Goal: Information Seeking & Learning: Learn about a topic

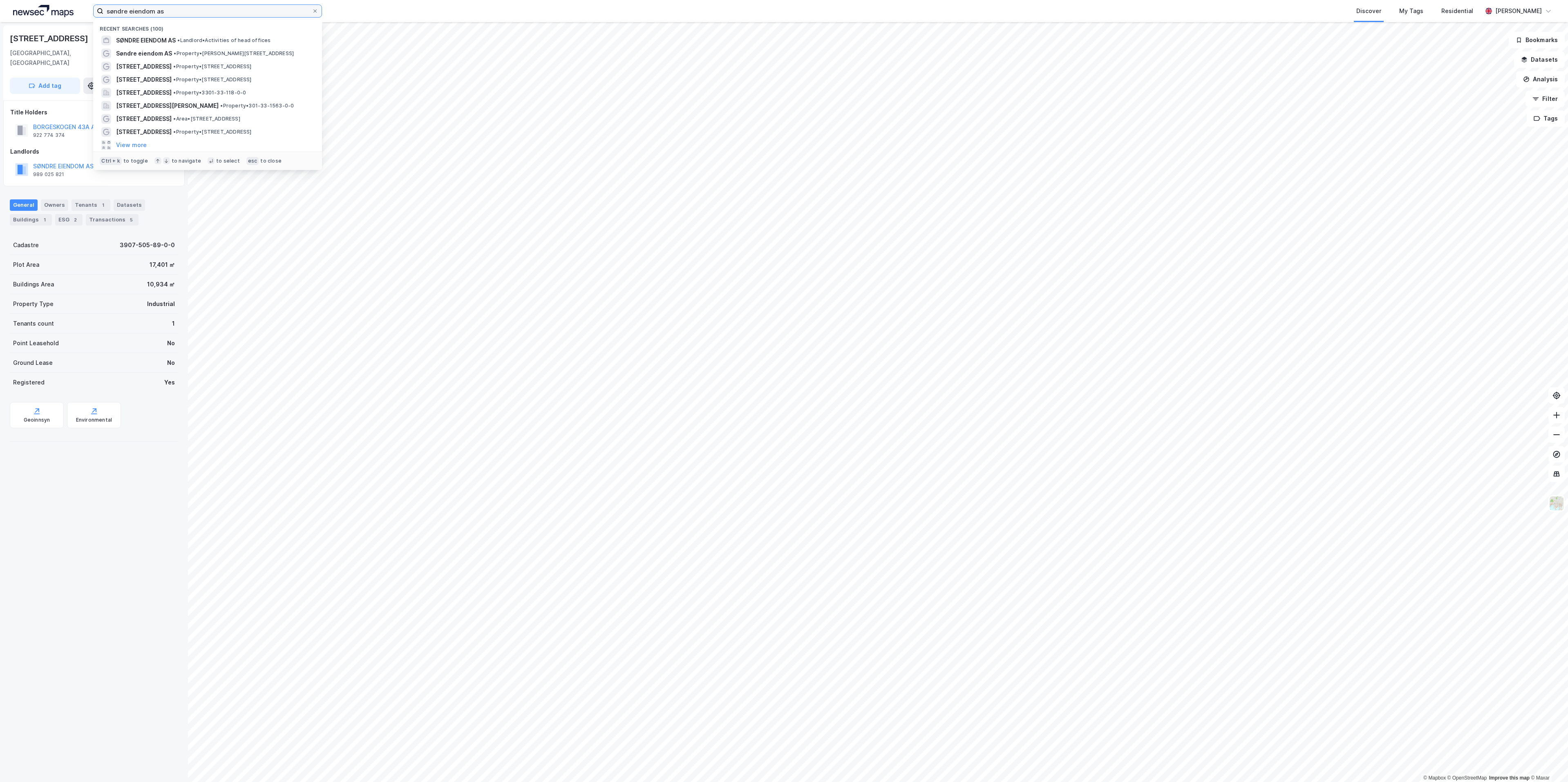
click at [208, 14] on input "søndre eiendom as" at bounding box center [207, 11] width 209 height 12
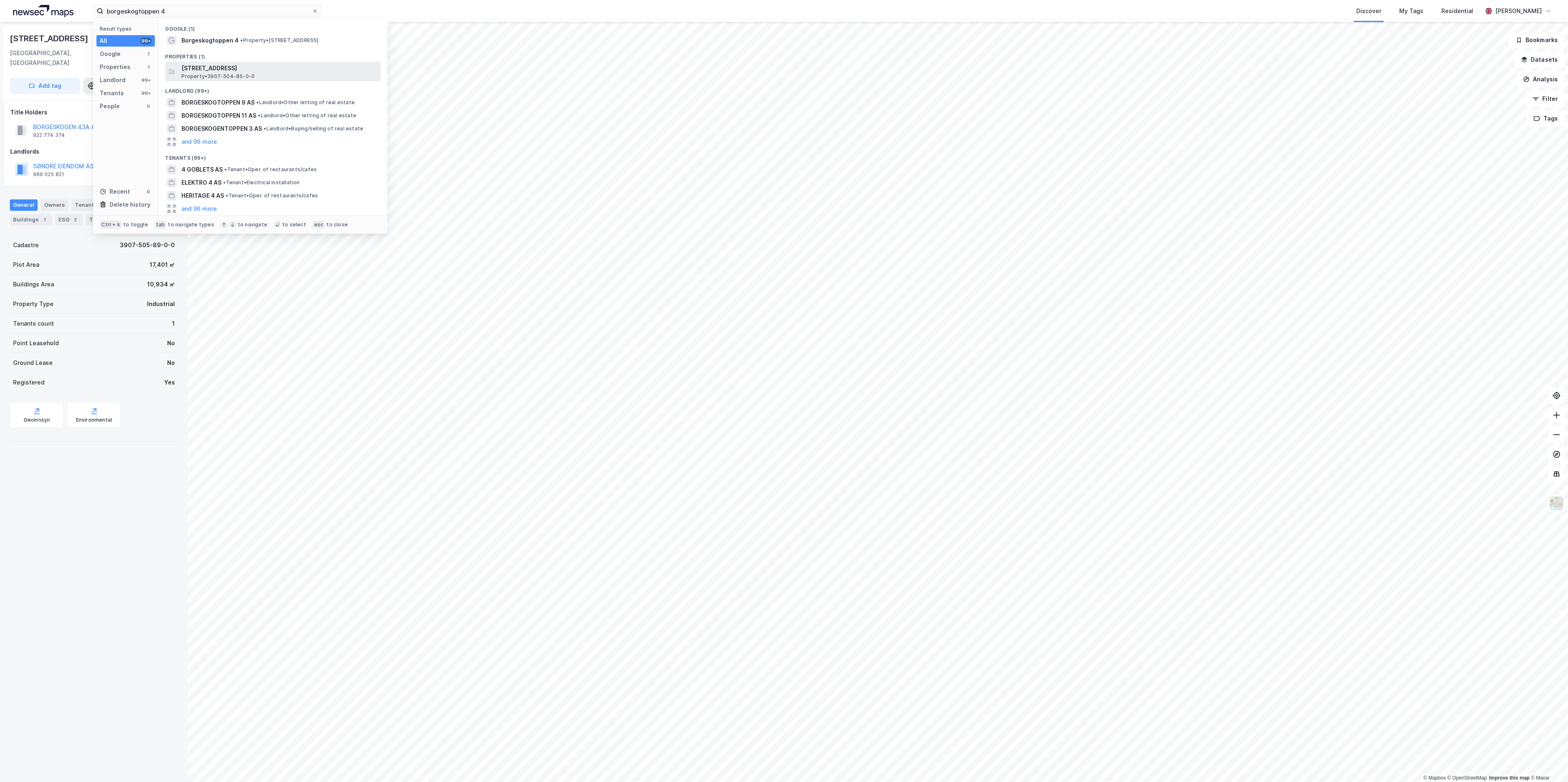
click at [210, 67] on span "[STREET_ADDRESS]" at bounding box center [280, 68] width 196 height 10
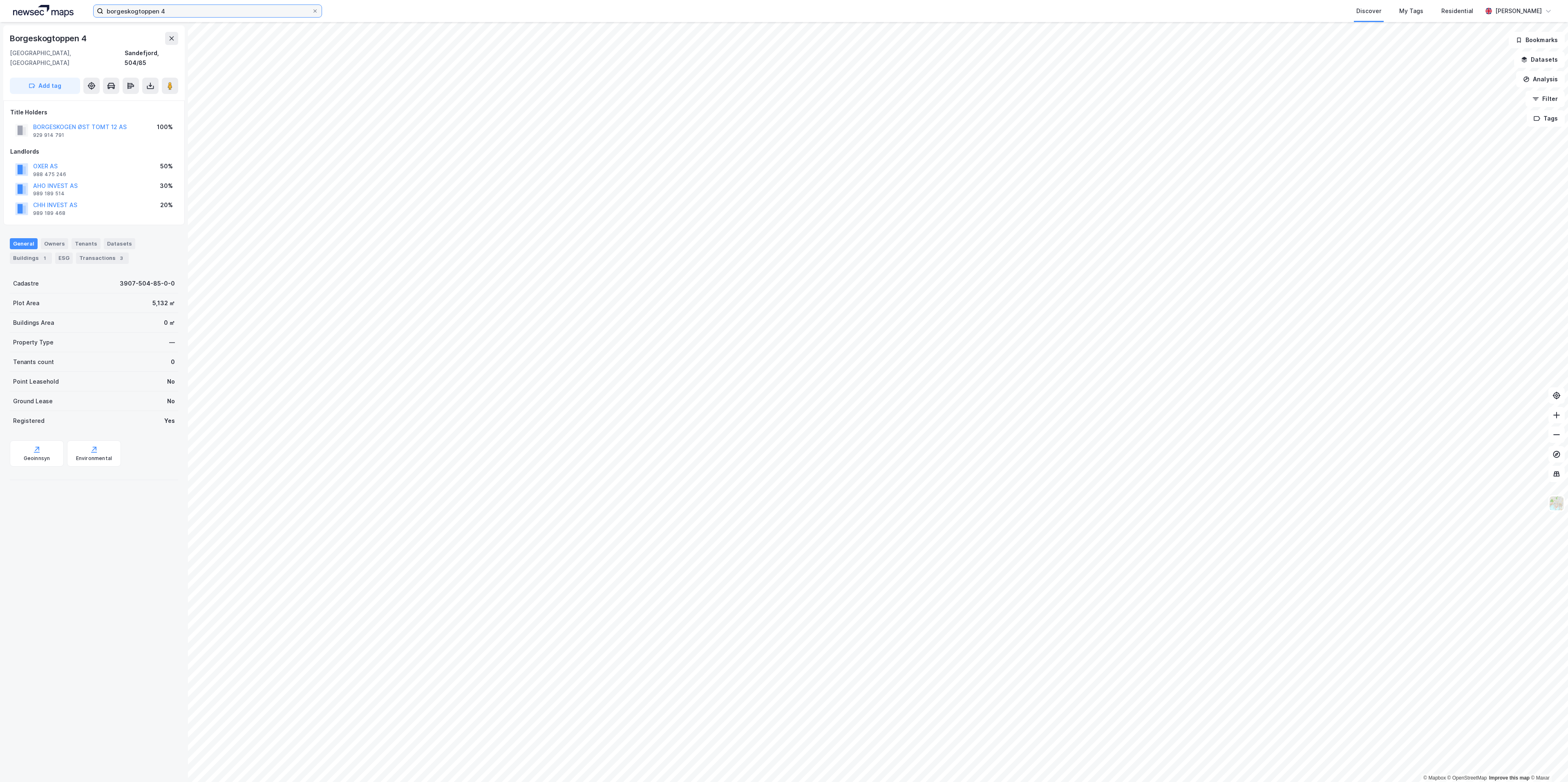
click at [169, 11] on input "borgeskogtoppen 4" at bounding box center [207, 11] width 209 height 12
click at [0, 0] on button "BORGESKOGTOPPEN 9 AS" at bounding box center [0, 0] width 0 height 0
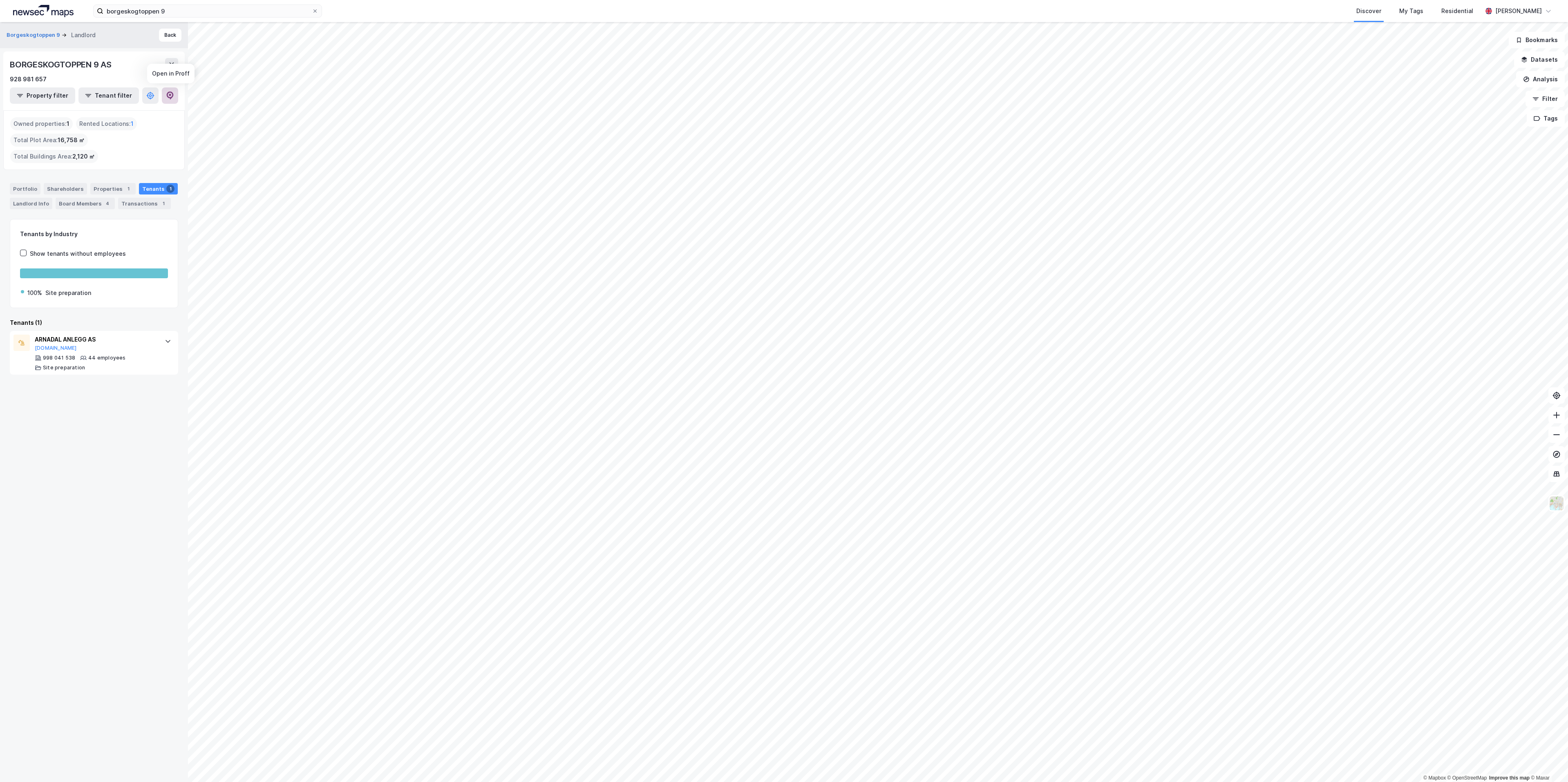
click at [173, 97] on icon at bounding box center [170, 96] width 8 height 8
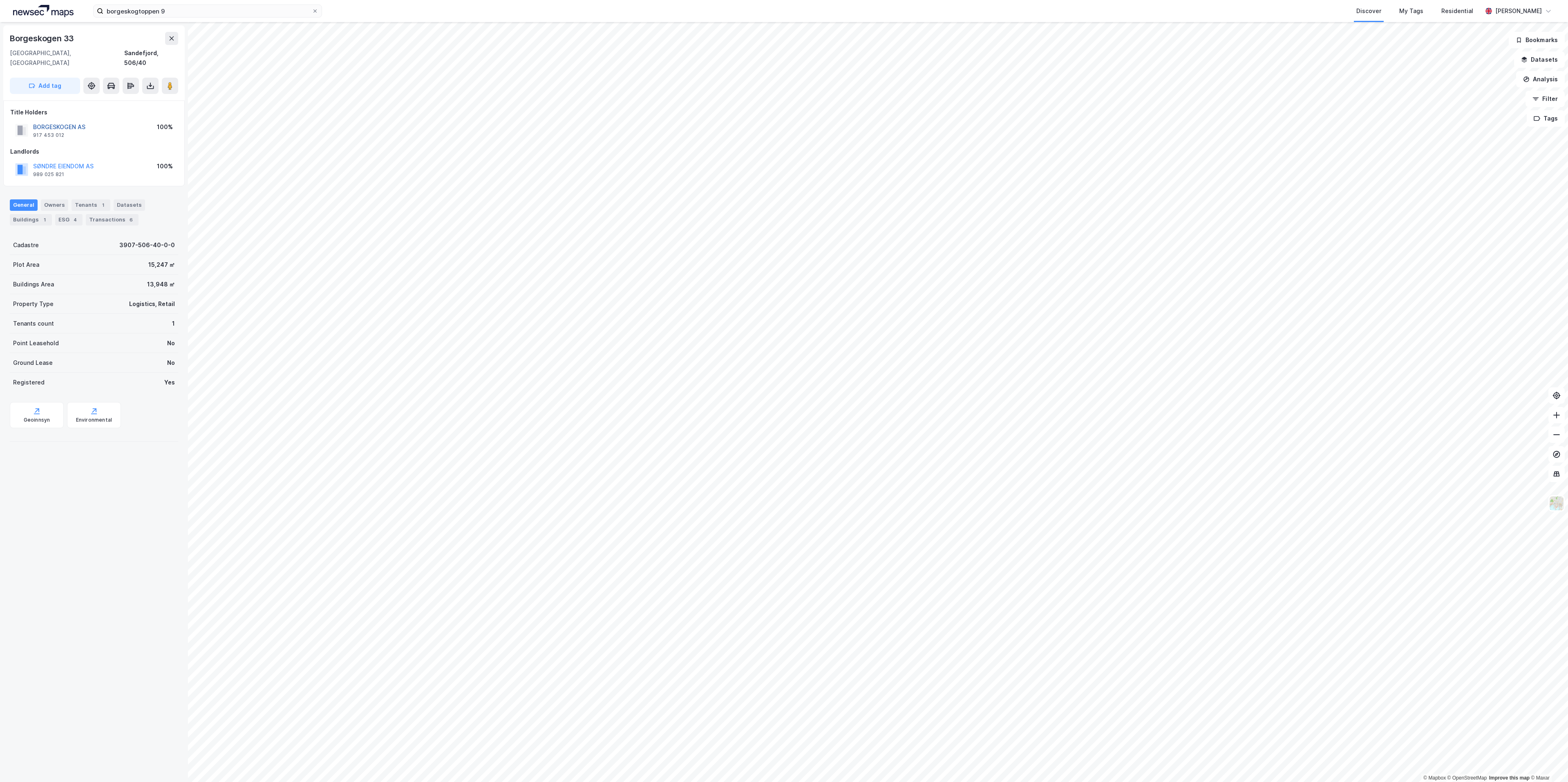
click at [0, 0] on button "BORGESKOGEN AS" at bounding box center [0, 0] width 0 height 0
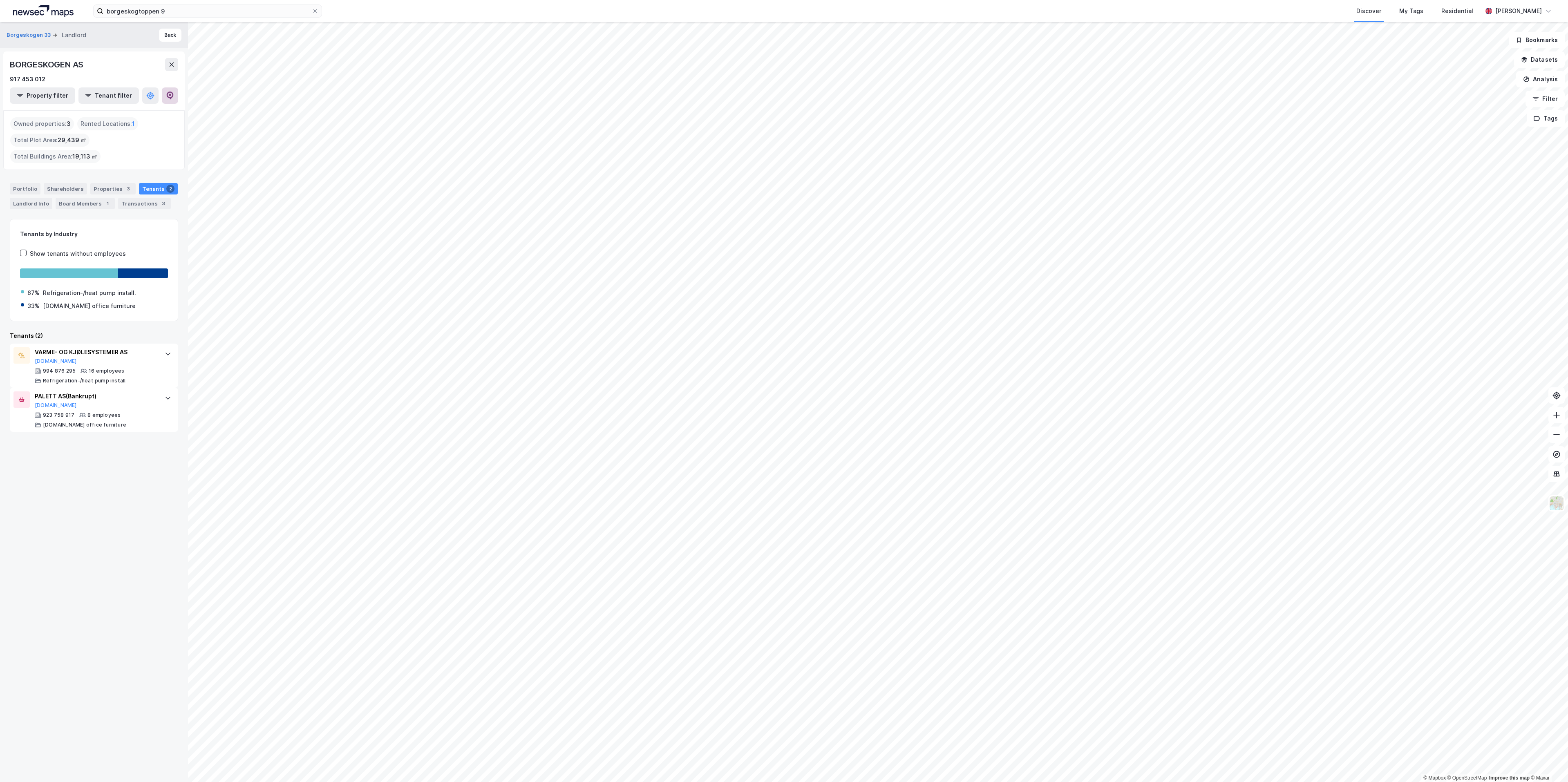
click at [169, 93] on icon at bounding box center [170, 96] width 8 height 8
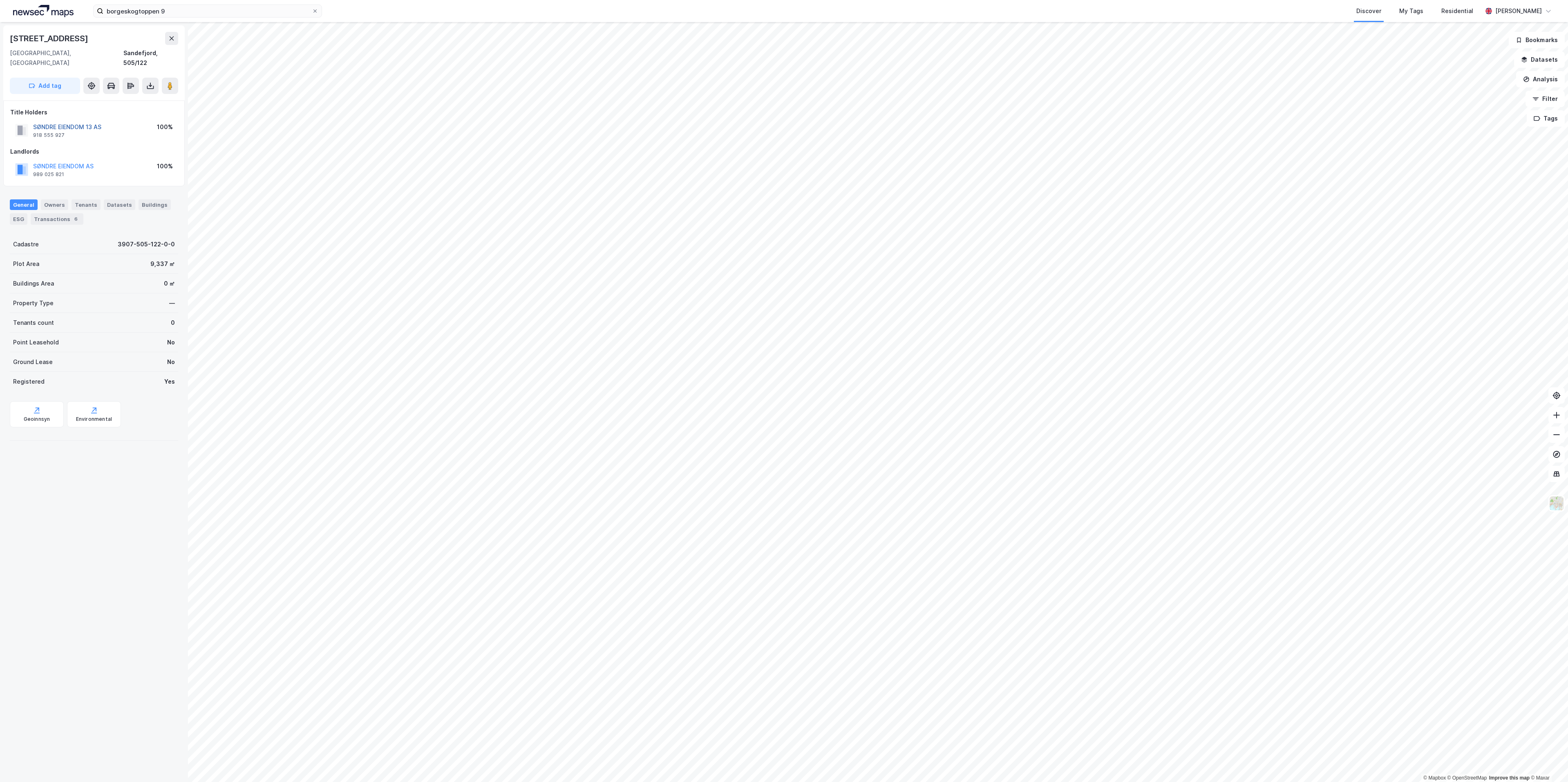
click at [0, 0] on button "SØNDRE EIENDOM 13 AS" at bounding box center [0, 0] width 0 height 0
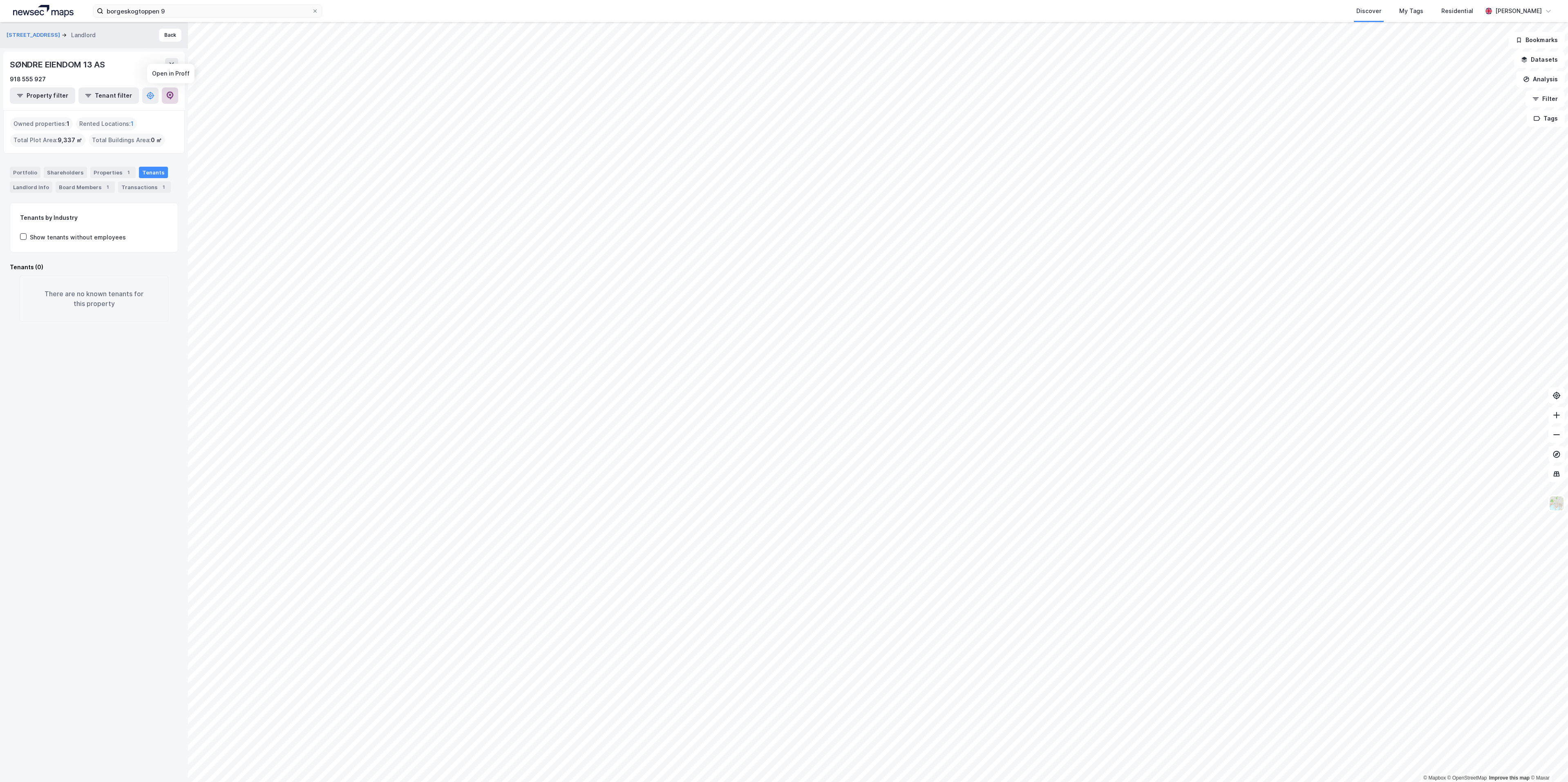
click at [168, 98] on icon at bounding box center [170, 96] width 8 height 8
click at [24, 171] on div "Portfolio" at bounding box center [25, 172] width 31 height 11
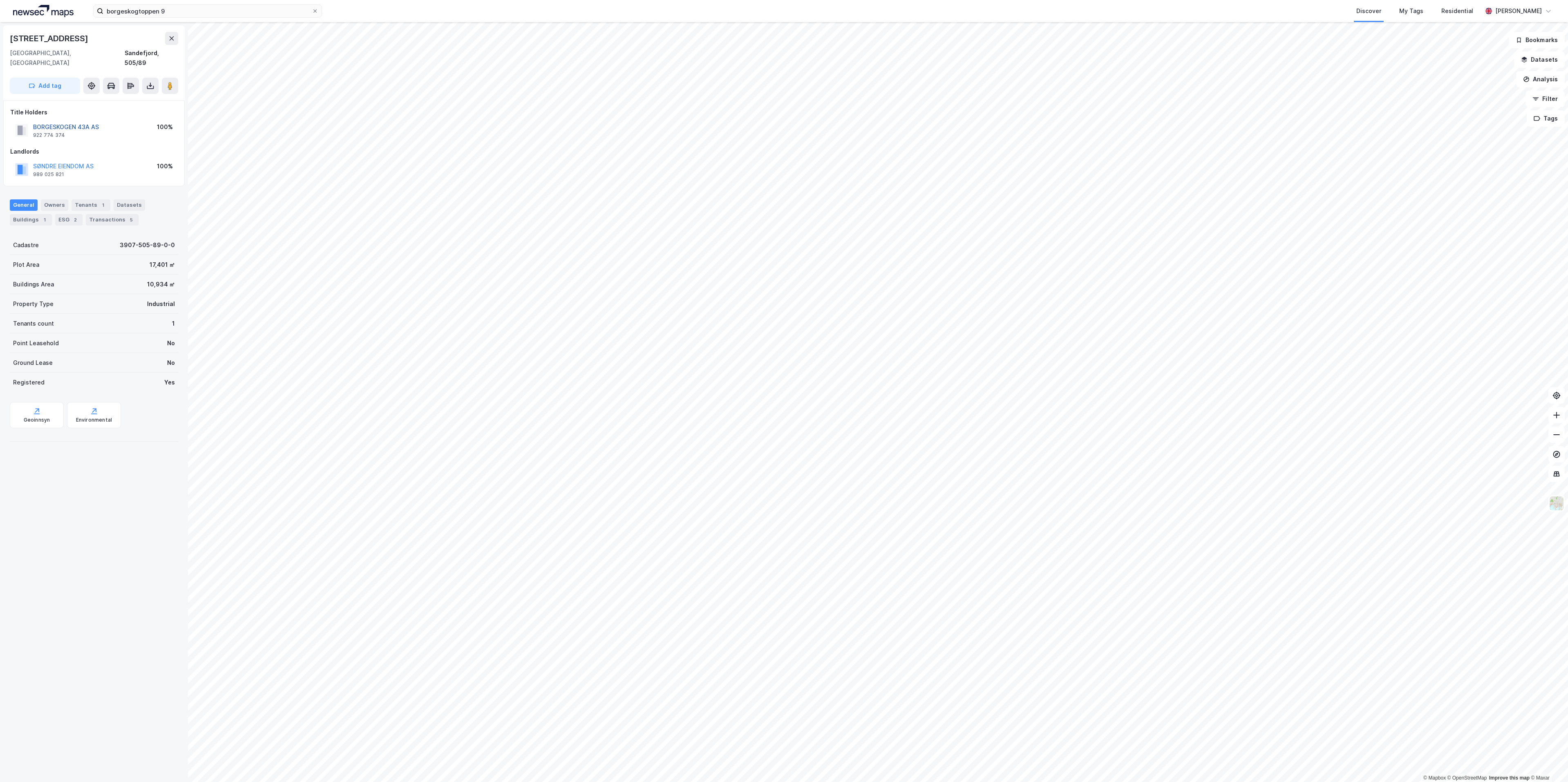
click at [0, 0] on button "BORGESKOGEN 43A AS" at bounding box center [0, 0] width 0 height 0
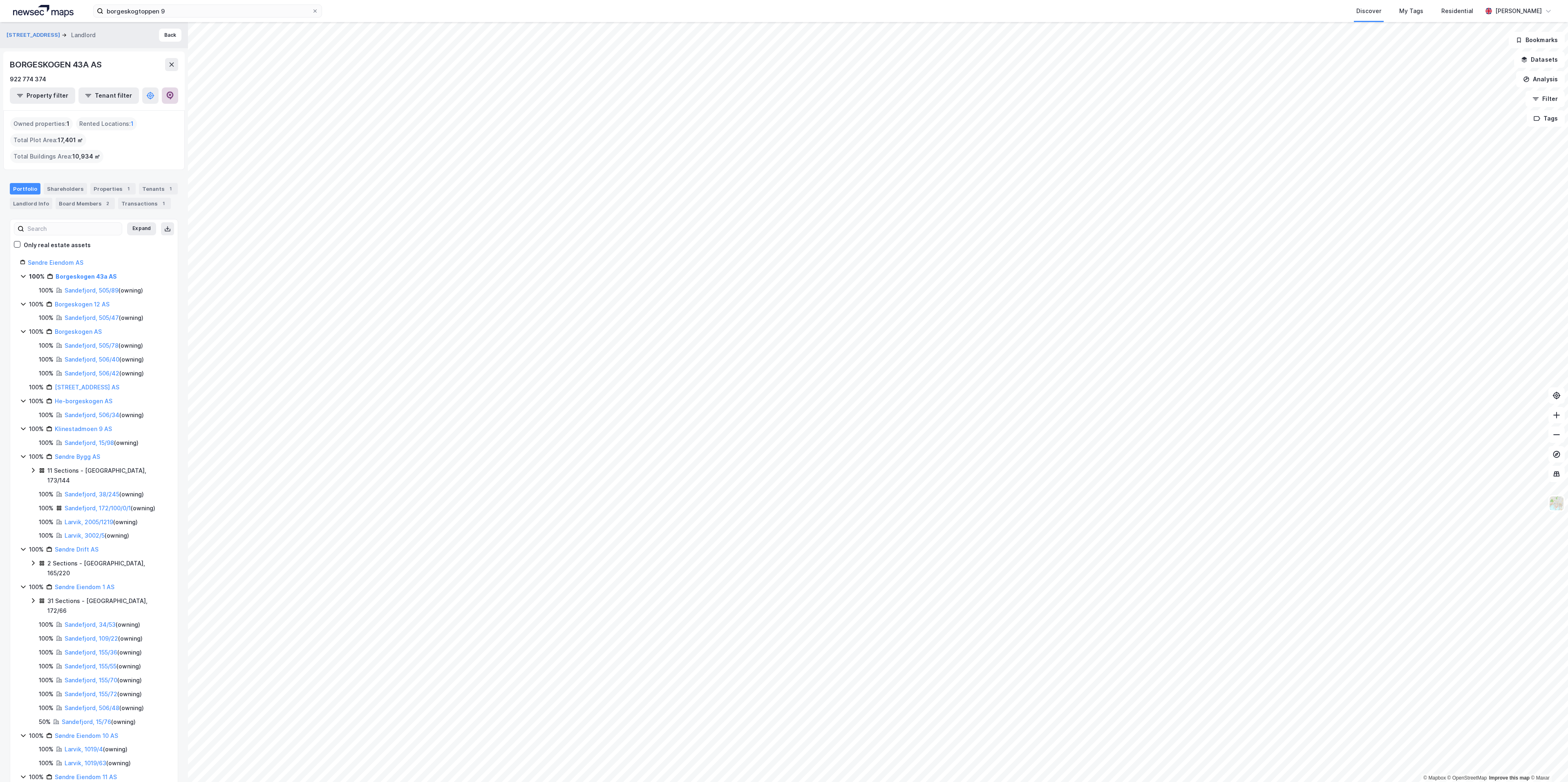
click at [168, 97] on icon at bounding box center [170, 96] width 7 height 8
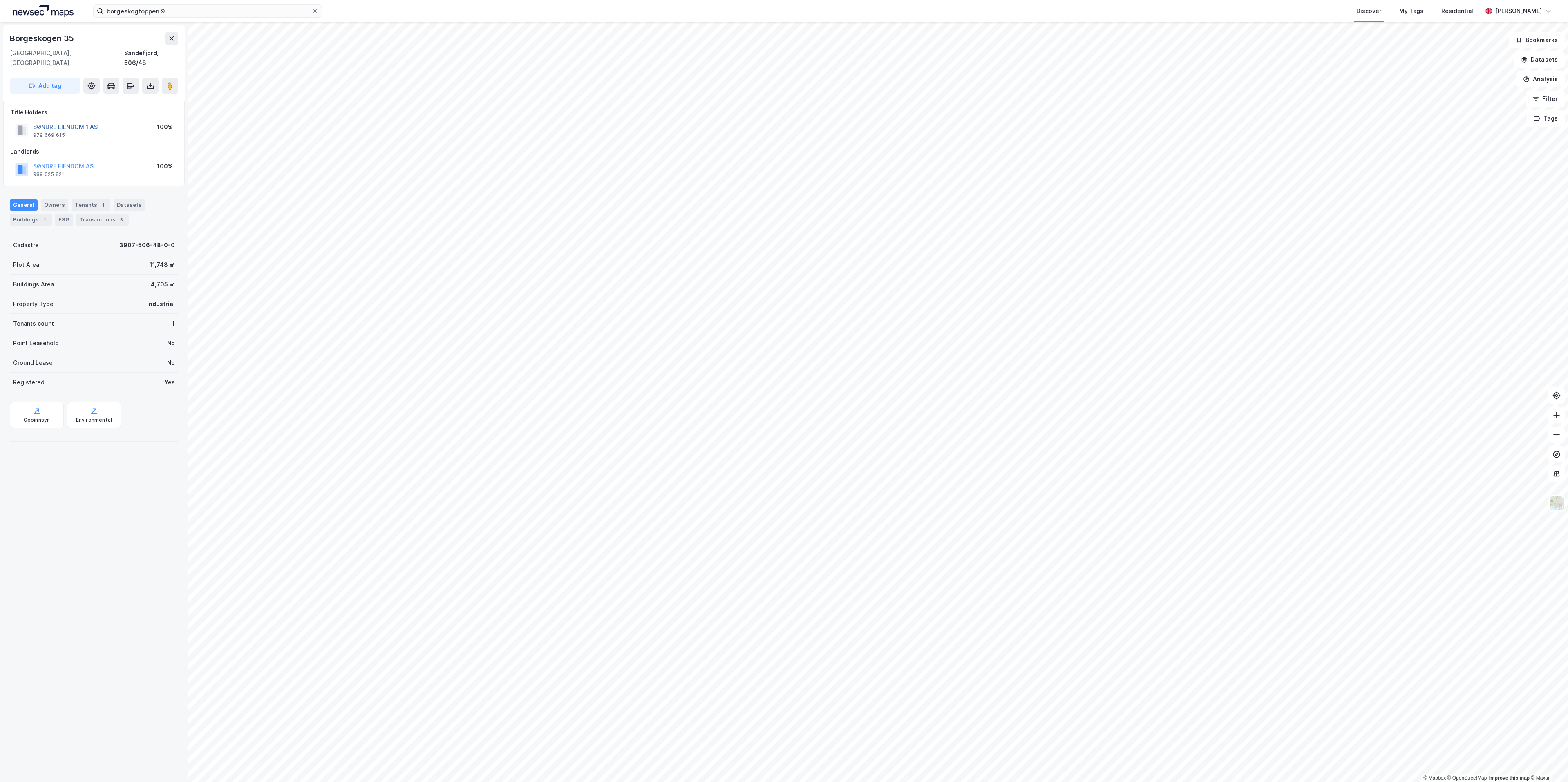
click at [0, 0] on button "SØNDRE EIENDOM 1 AS" at bounding box center [0, 0] width 0 height 0
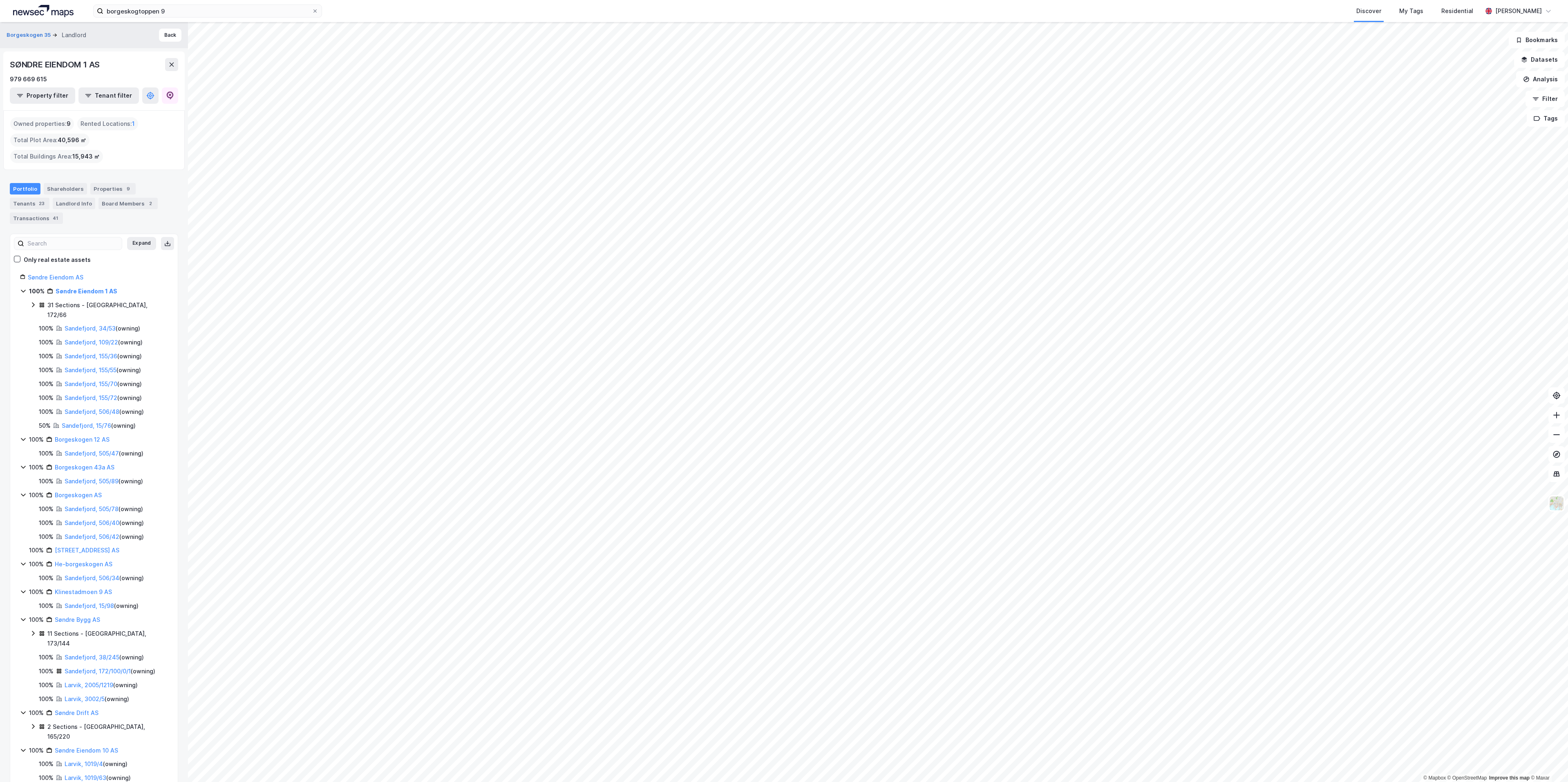
click at [41, 12] on img at bounding box center [43, 11] width 61 height 12
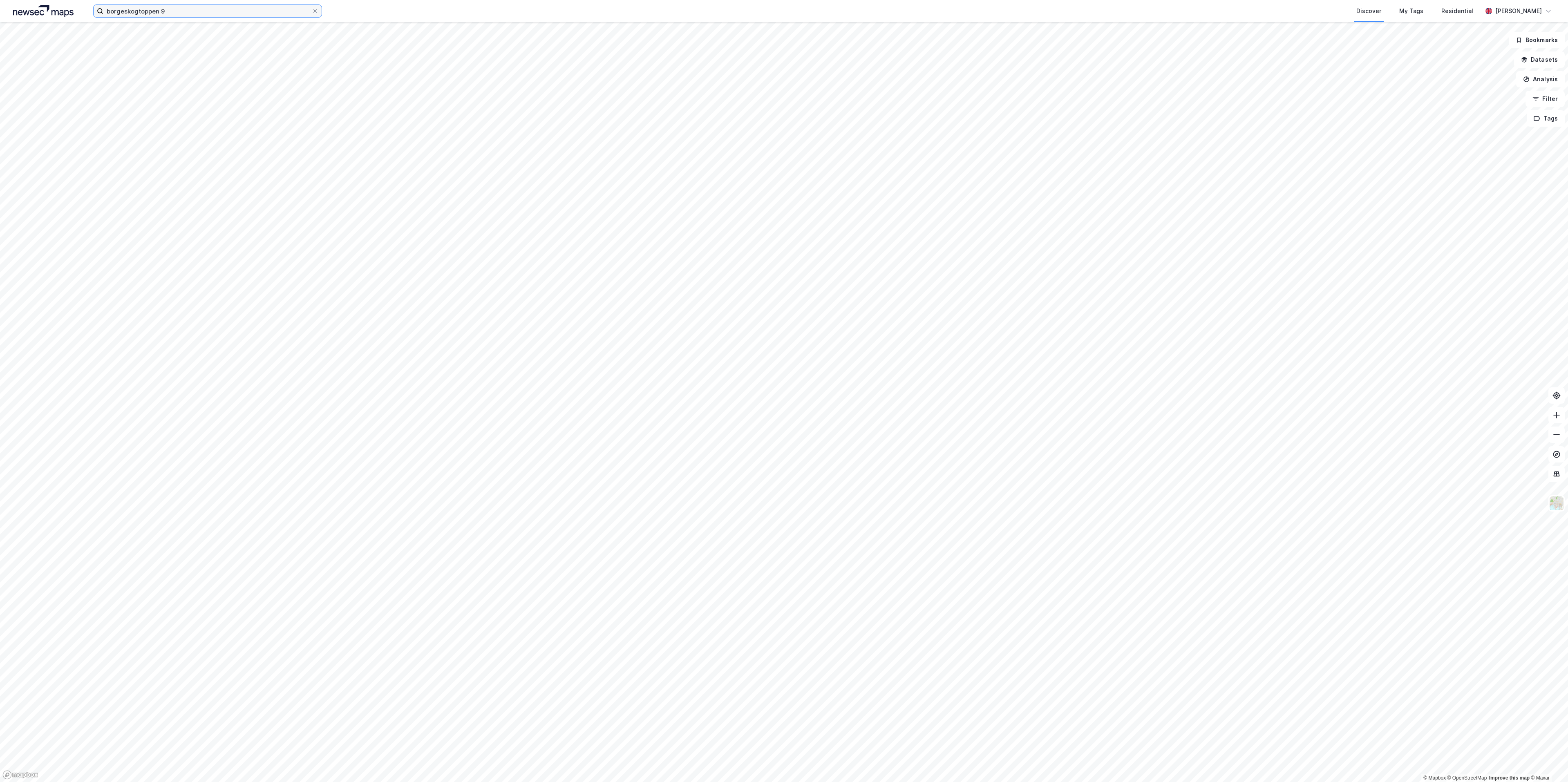
click at [196, 14] on input "borgeskogtoppen 9" at bounding box center [207, 11] width 209 height 12
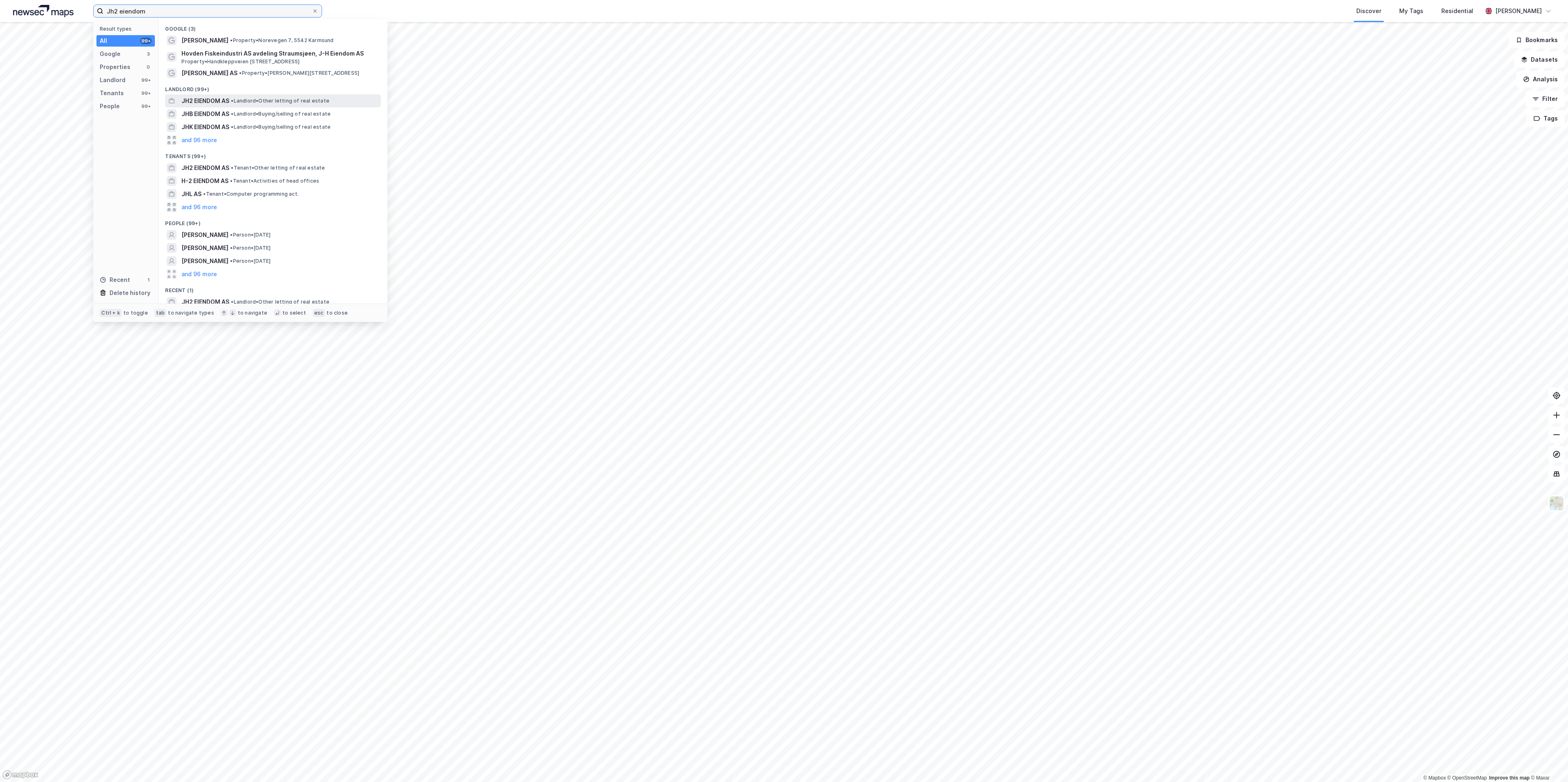
type input "Jh2 eiendom"
click at [211, 100] on span "JH2 EIENDOM AS" at bounding box center [205, 101] width 48 height 10
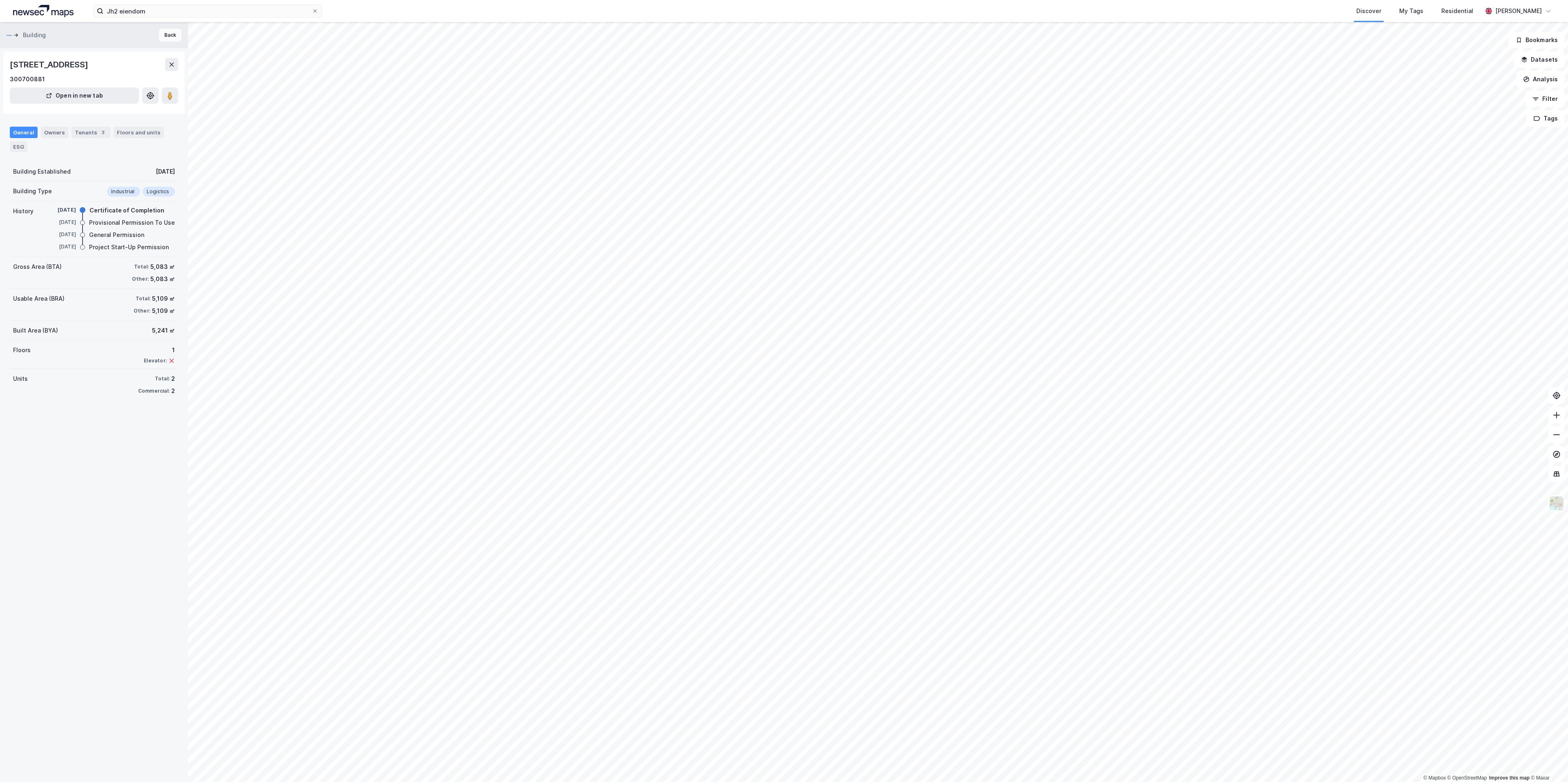
click at [163, 36] on button "Back" at bounding box center [170, 35] width 23 height 13
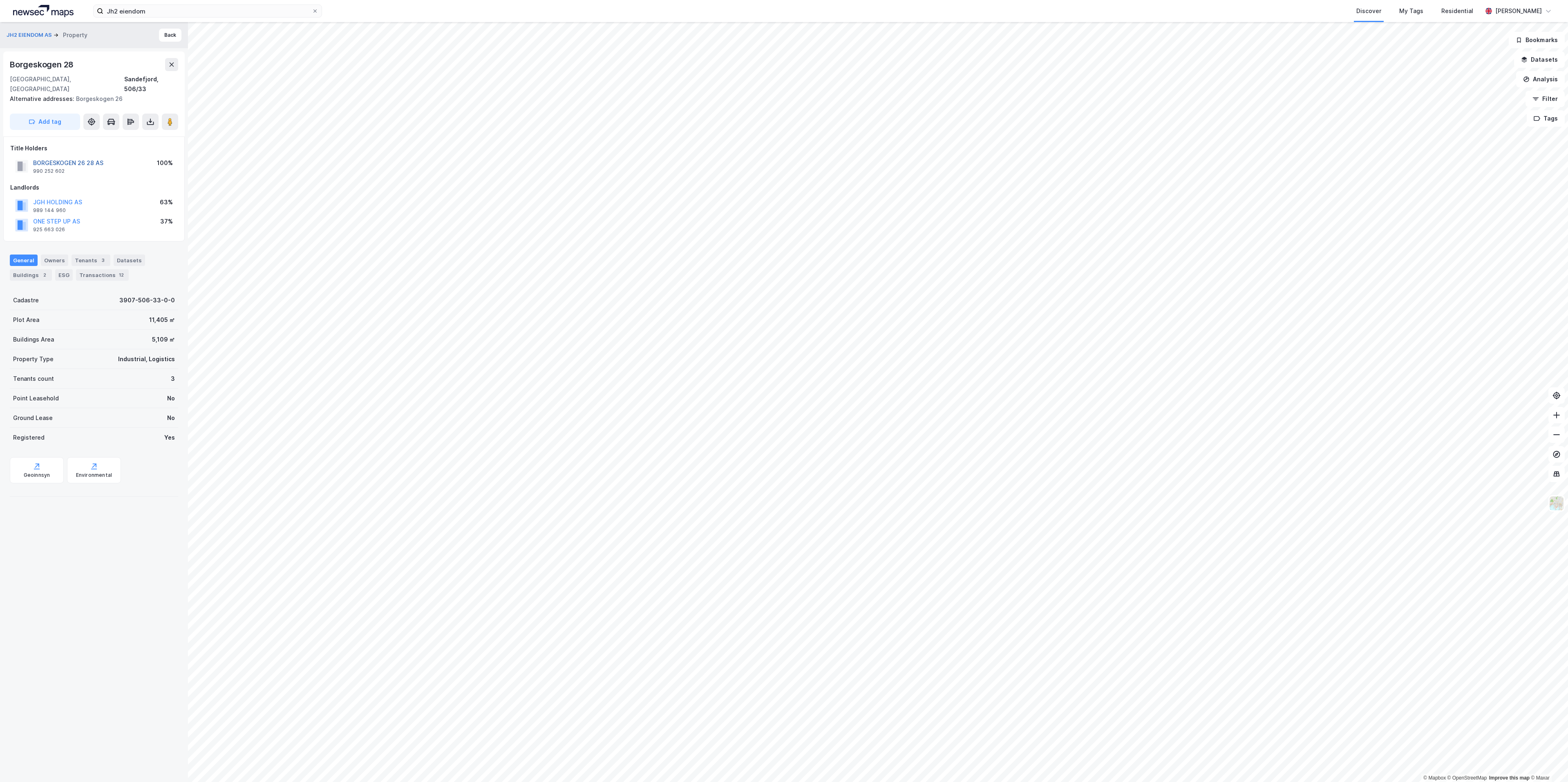
click at [0, 0] on button "BORGESKOGEN 26 28 AS" at bounding box center [0, 0] width 0 height 0
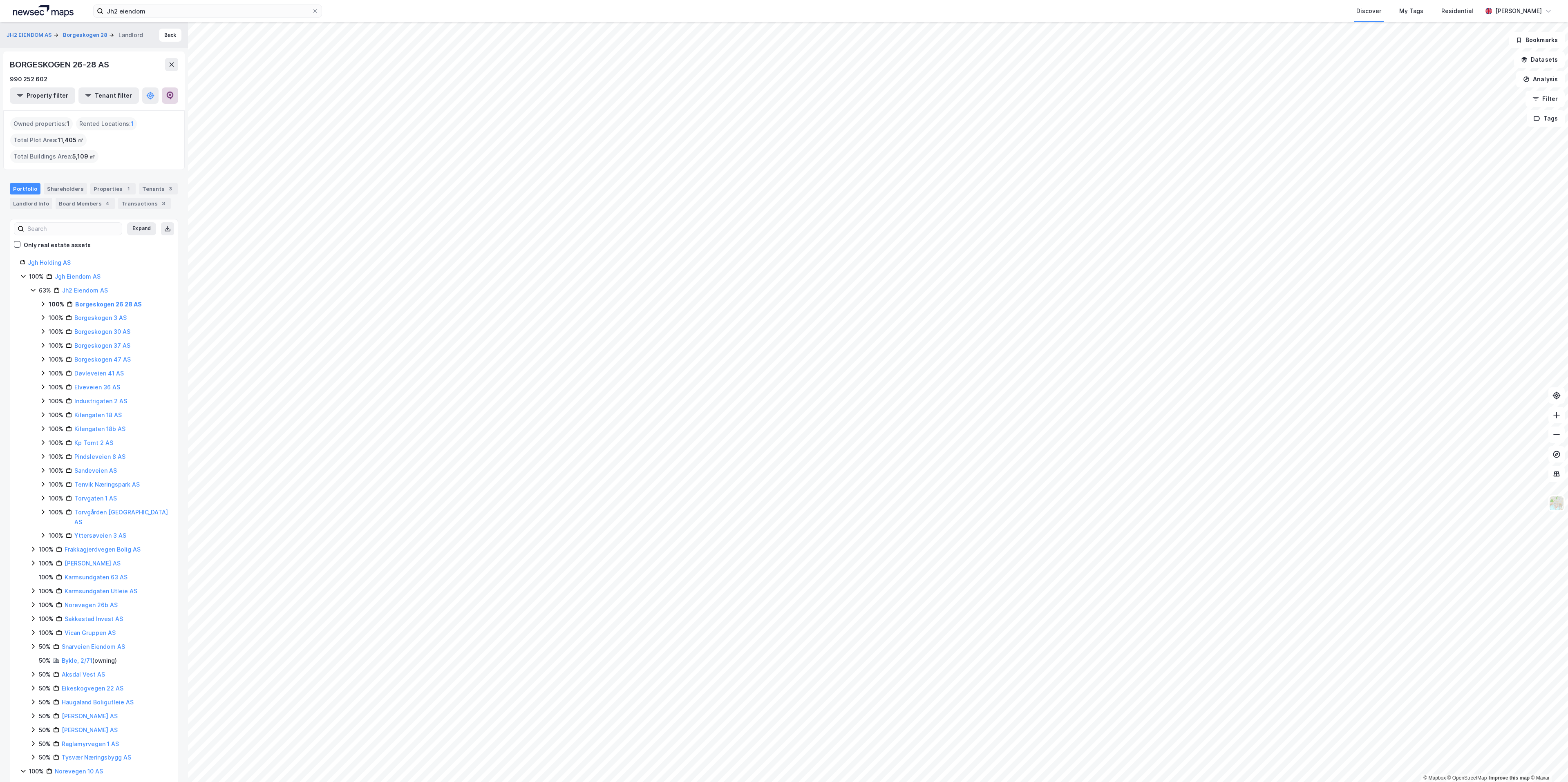
click at [170, 98] on icon at bounding box center [170, 96] width 7 height 8
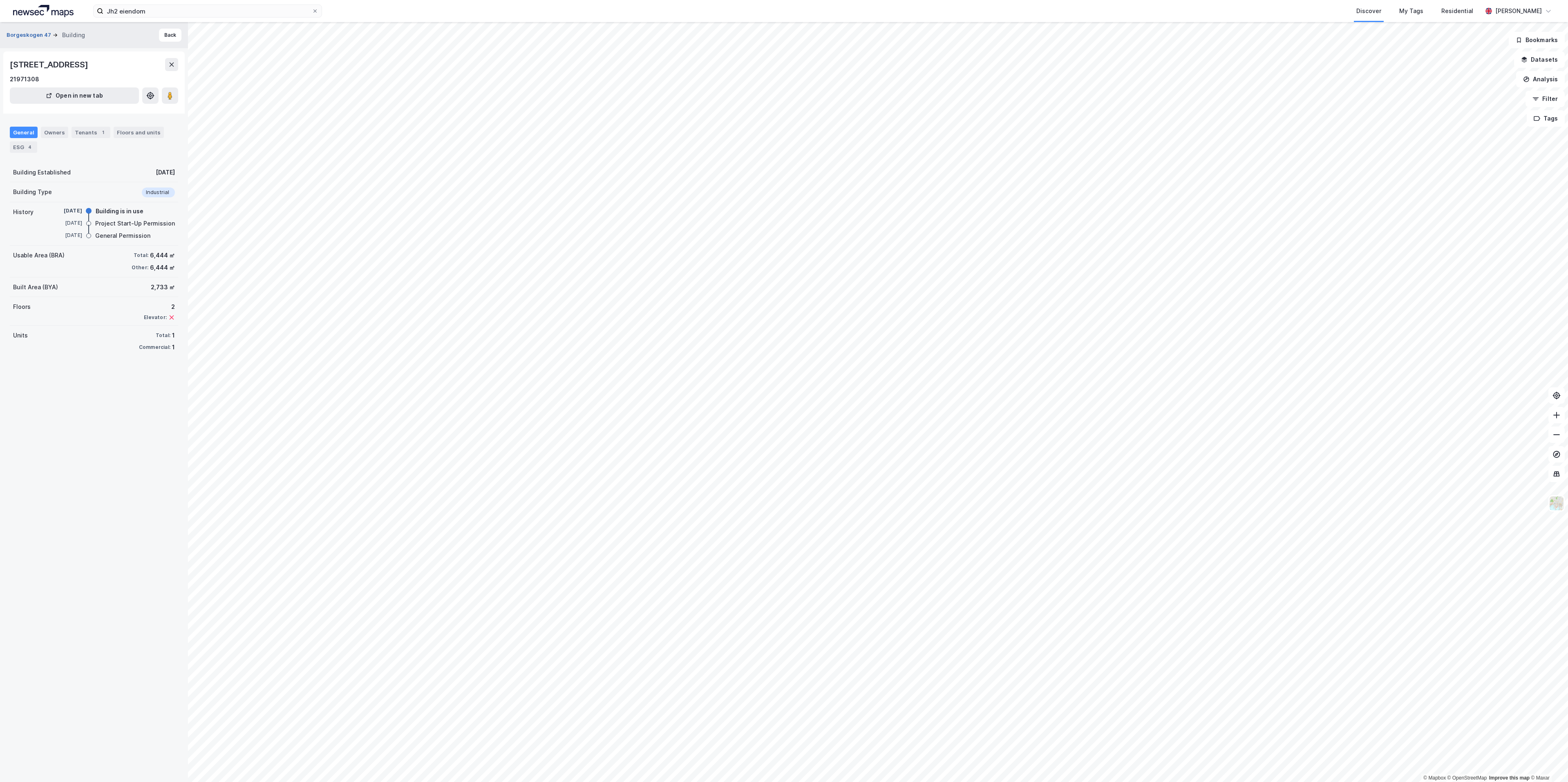
click at [36, 34] on button "Borgeskogen 47" at bounding box center [29, 35] width 46 height 8
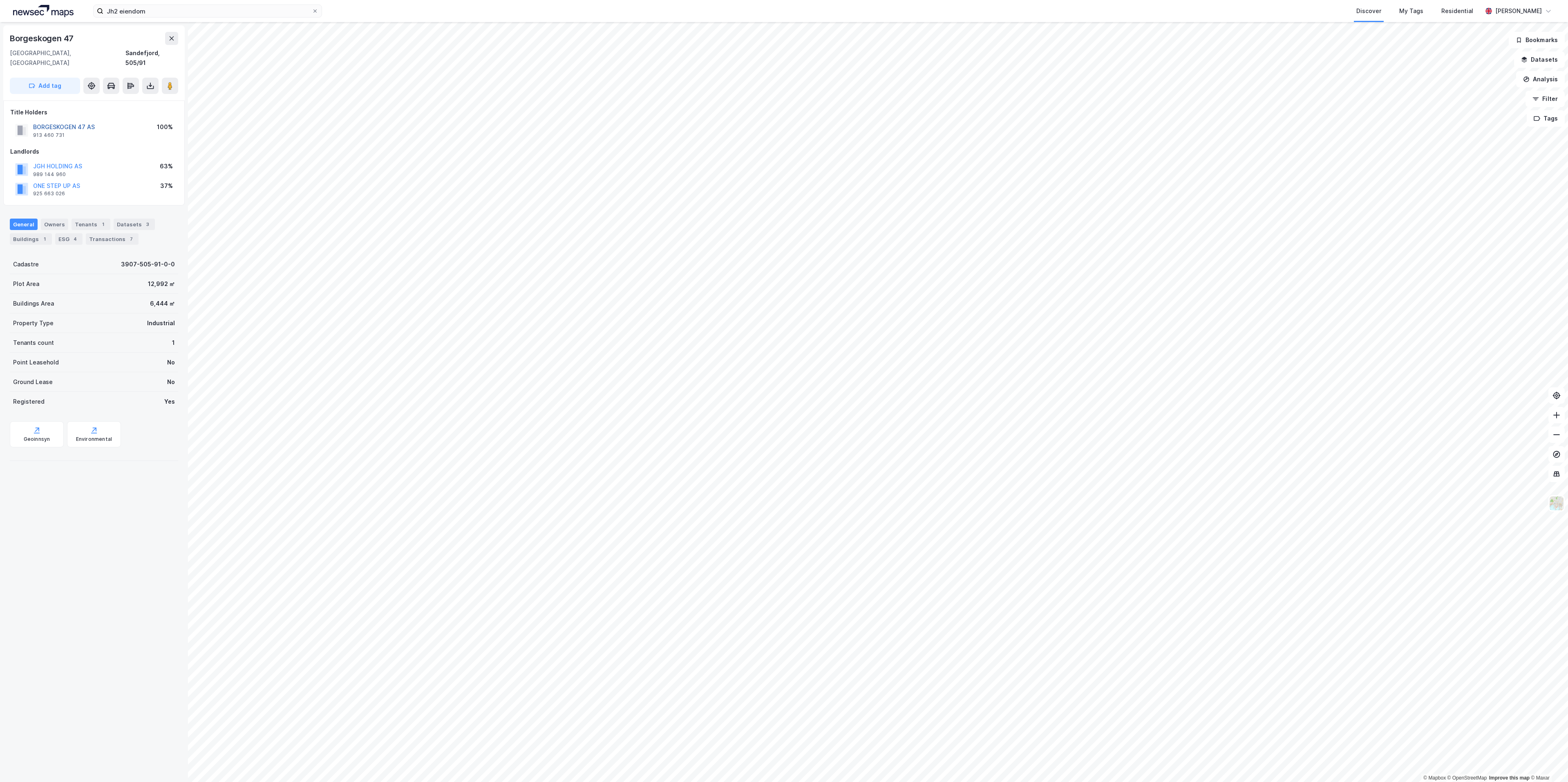
click at [0, 0] on button "BORGESKOGEN 47 AS" at bounding box center [0, 0] width 0 height 0
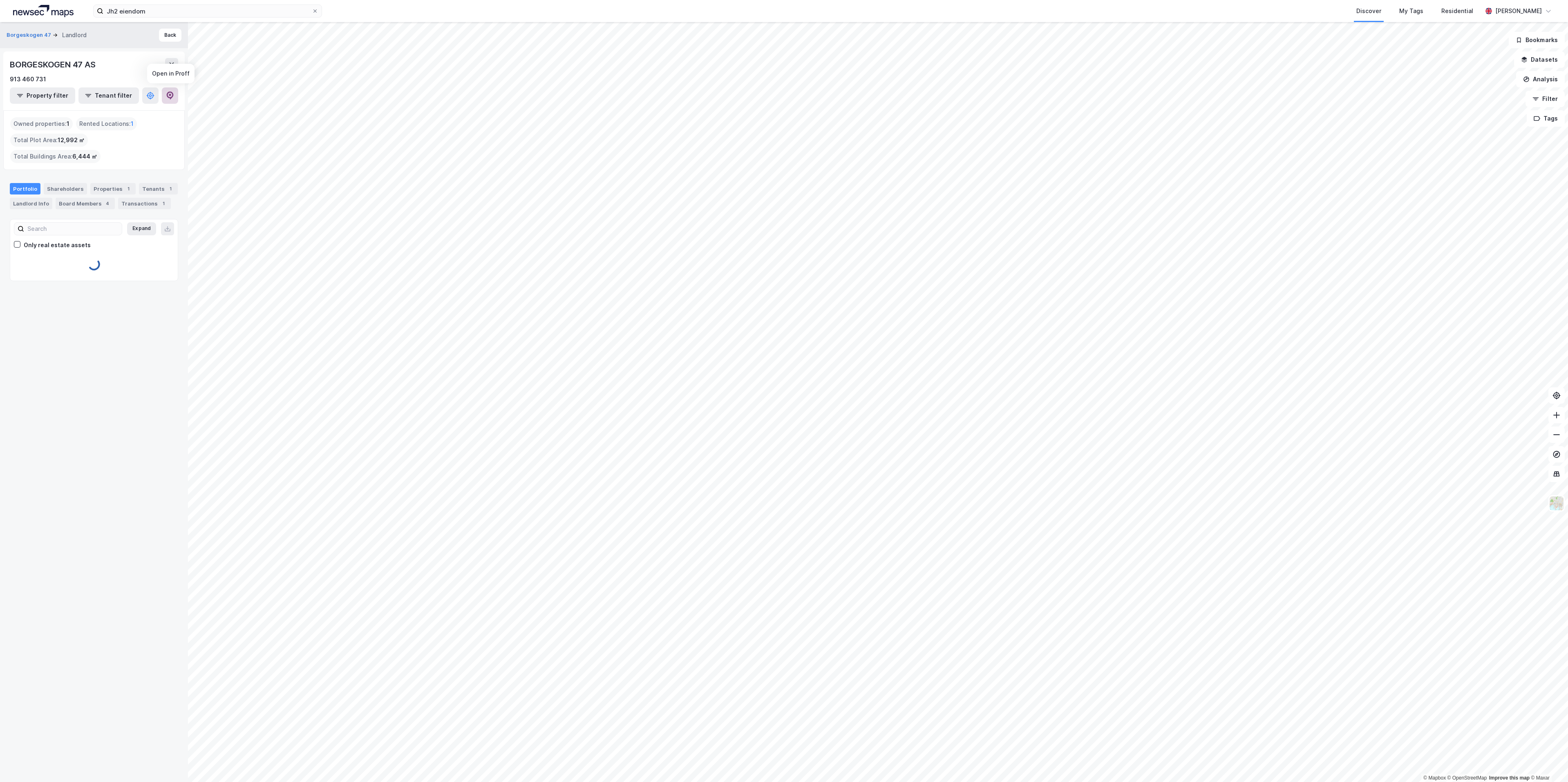
click at [171, 100] on button at bounding box center [170, 96] width 16 height 16
